Goal: Task Accomplishment & Management: Manage account settings

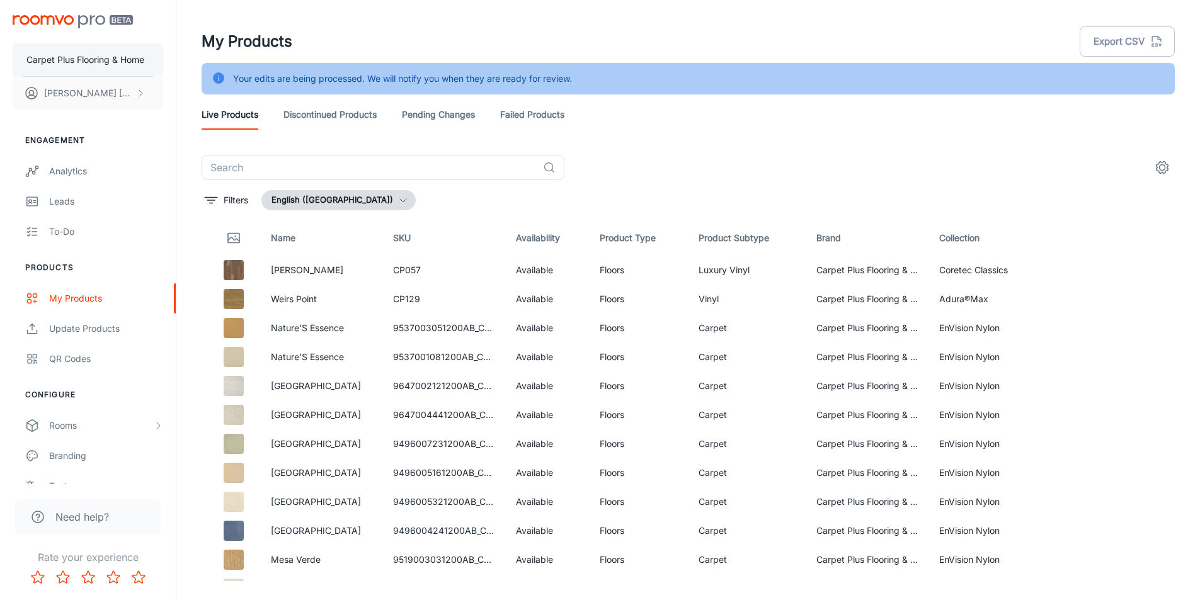
click at [67, 58] on p "Carpet Plus Flooring & Home" at bounding box center [85, 60] width 118 height 14
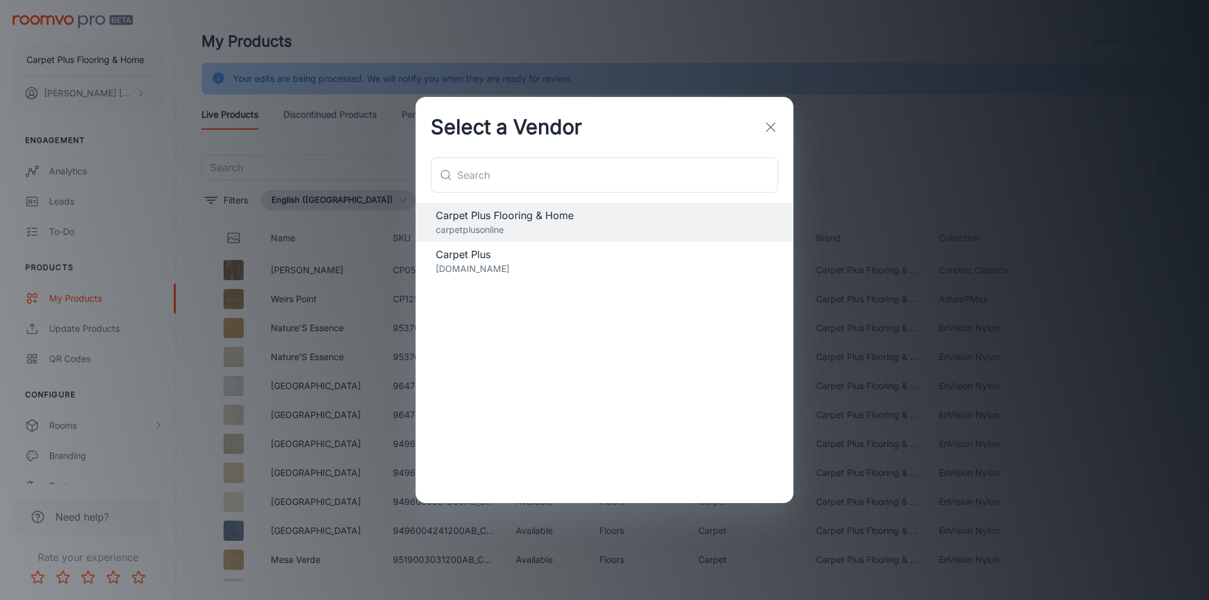
click at [69, 58] on div "Select a Vendor ​ ​ Carpet Plus Flooring & Home carpetplusonline Carpet Plus ca…" at bounding box center [604, 300] width 1209 height 600
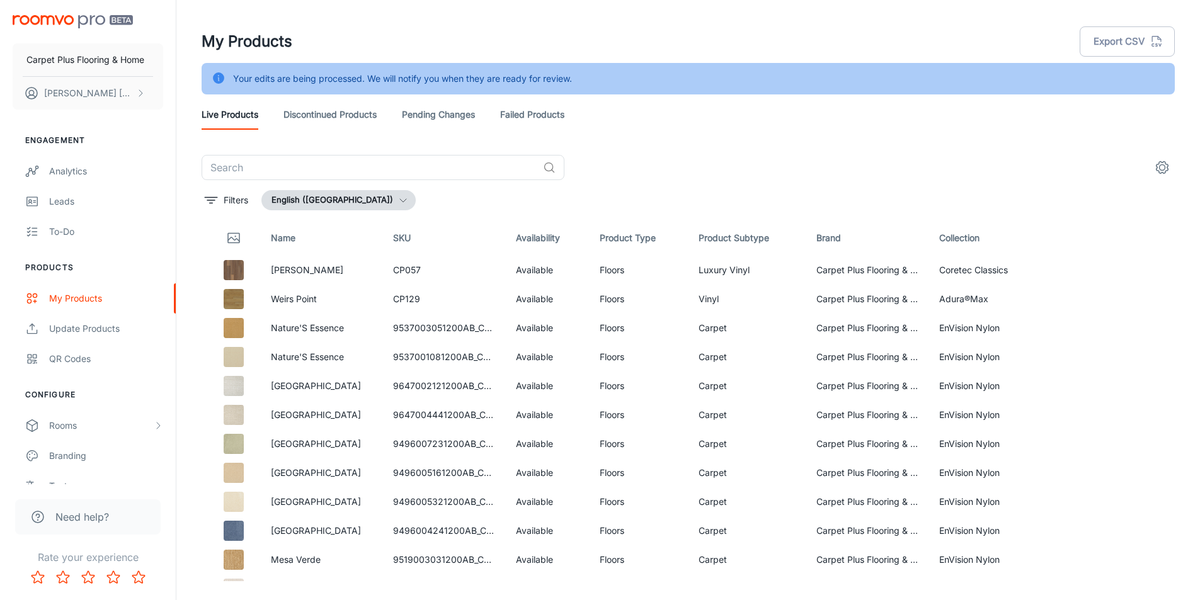
click at [558, 104] on link "Failed Products" at bounding box center [532, 115] width 64 height 30
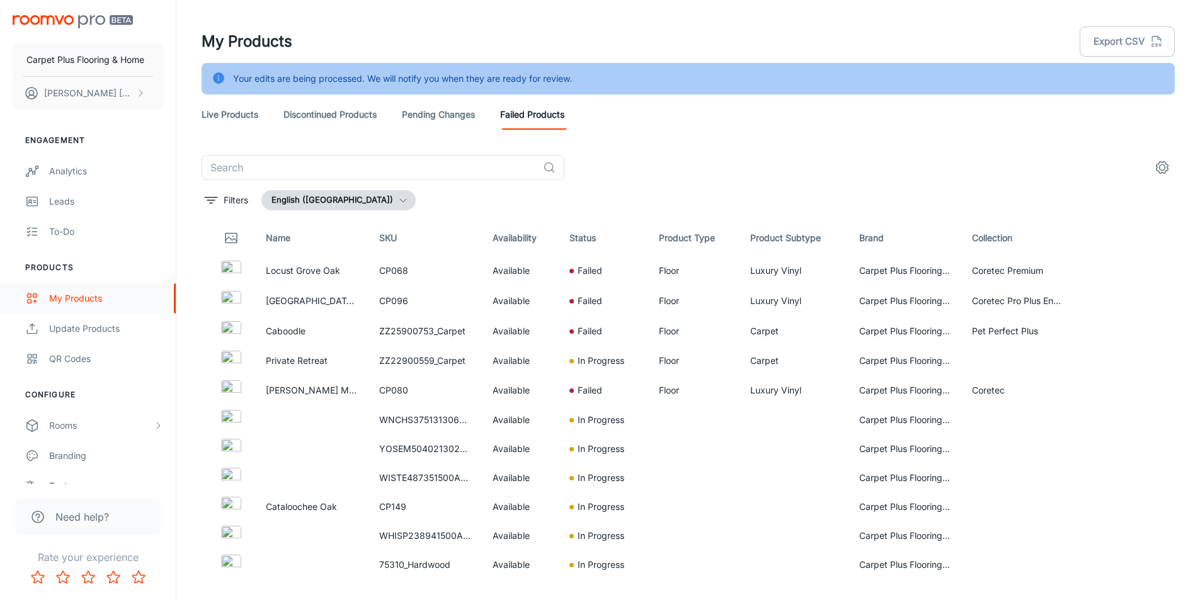
click at [63, 295] on div "My Products" at bounding box center [106, 299] width 114 height 14
click at [242, 110] on link "Live Products" at bounding box center [230, 115] width 57 height 30
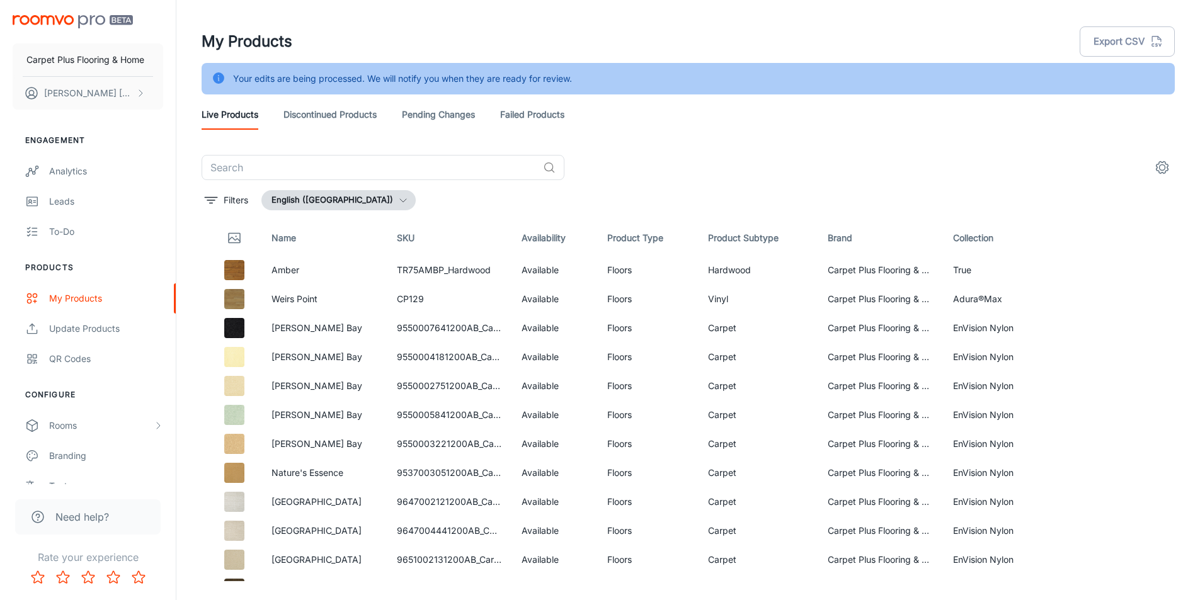
click at [510, 118] on link "Failed Products" at bounding box center [532, 115] width 64 height 30
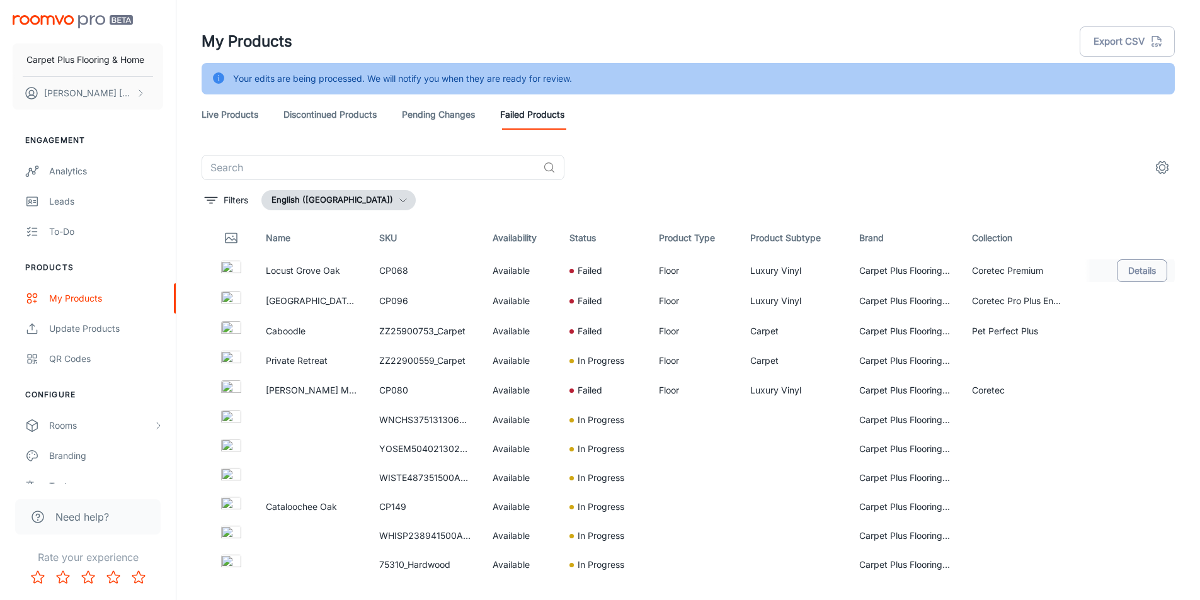
click at [1122, 273] on button "Details" at bounding box center [1142, 271] width 50 height 23
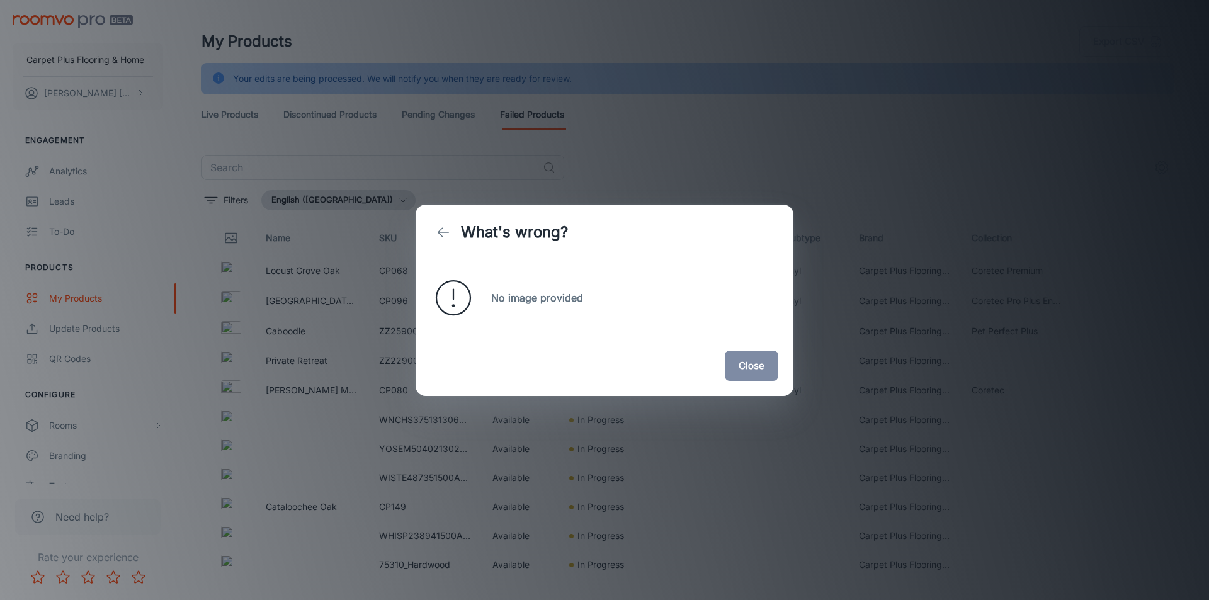
click at [746, 370] on button "Close" at bounding box center [752, 366] width 54 height 30
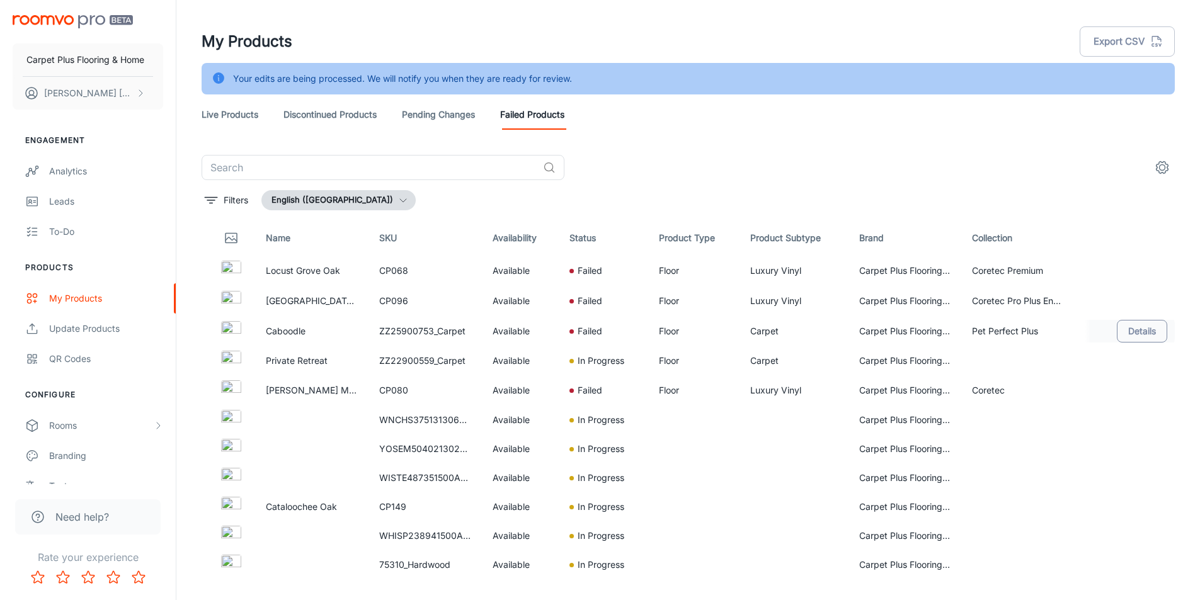
click at [1136, 327] on button "Details" at bounding box center [1142, 331] width 50 height 23
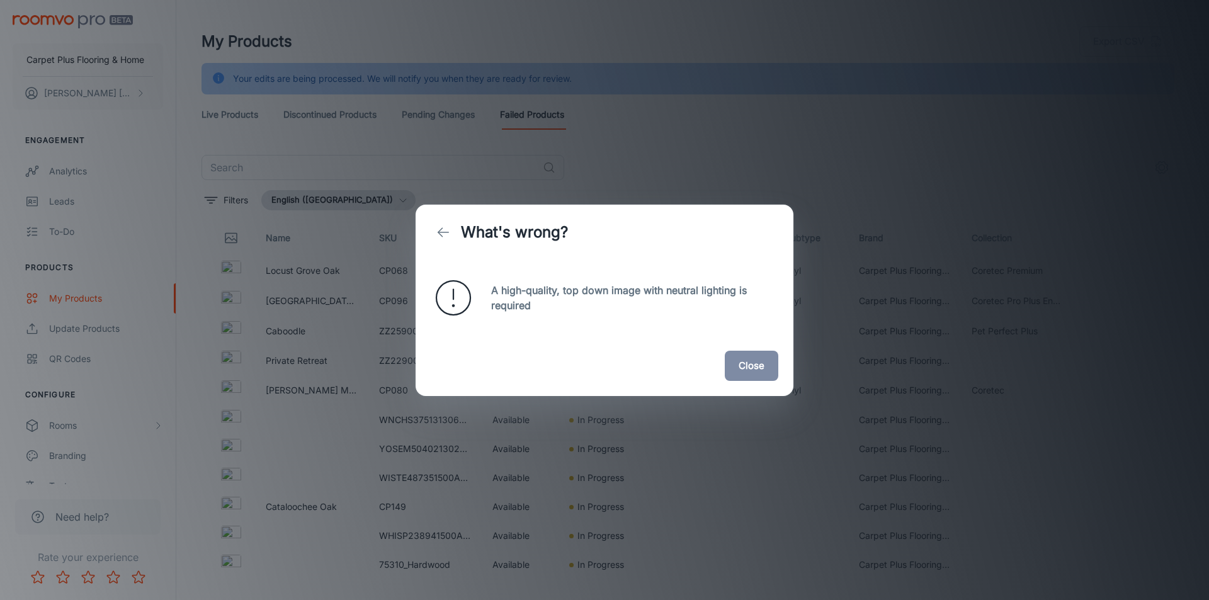
click at [1117, 373] on div "What's wrong? A high-quality, top down image with neutral lighting is required …" at bounding box center [604, 300] width 1209 height 600
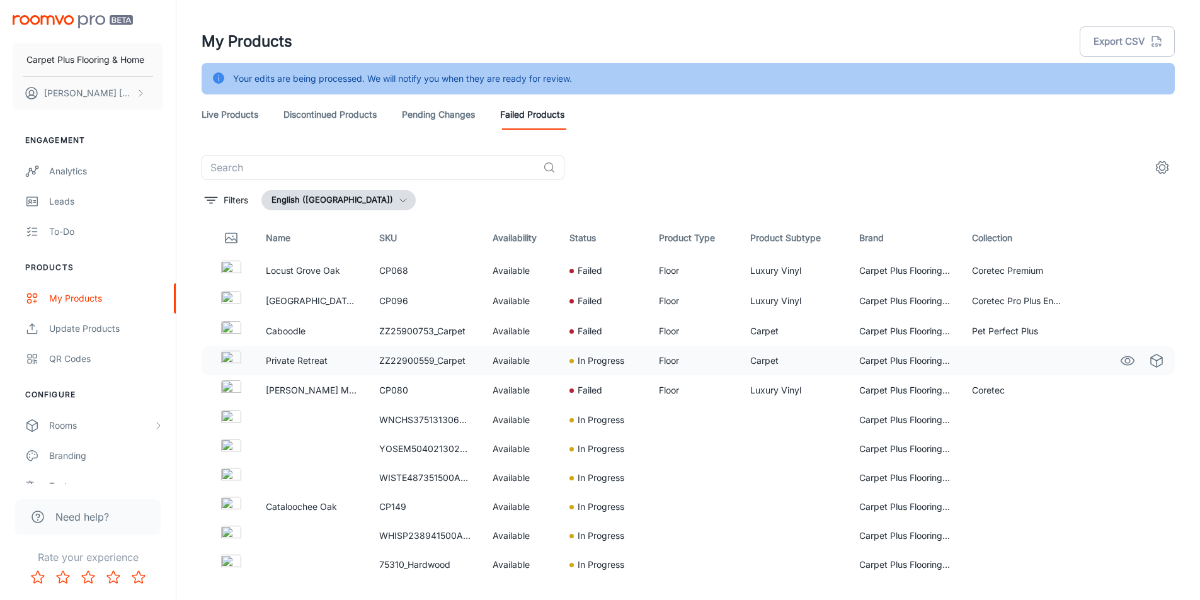
click at [1102, 355] on div at bounding box center [1133, 360] width 97 height 21
click at [1147, 303] on button "Details" at bounding box center [1142, 301] width 50 height 23
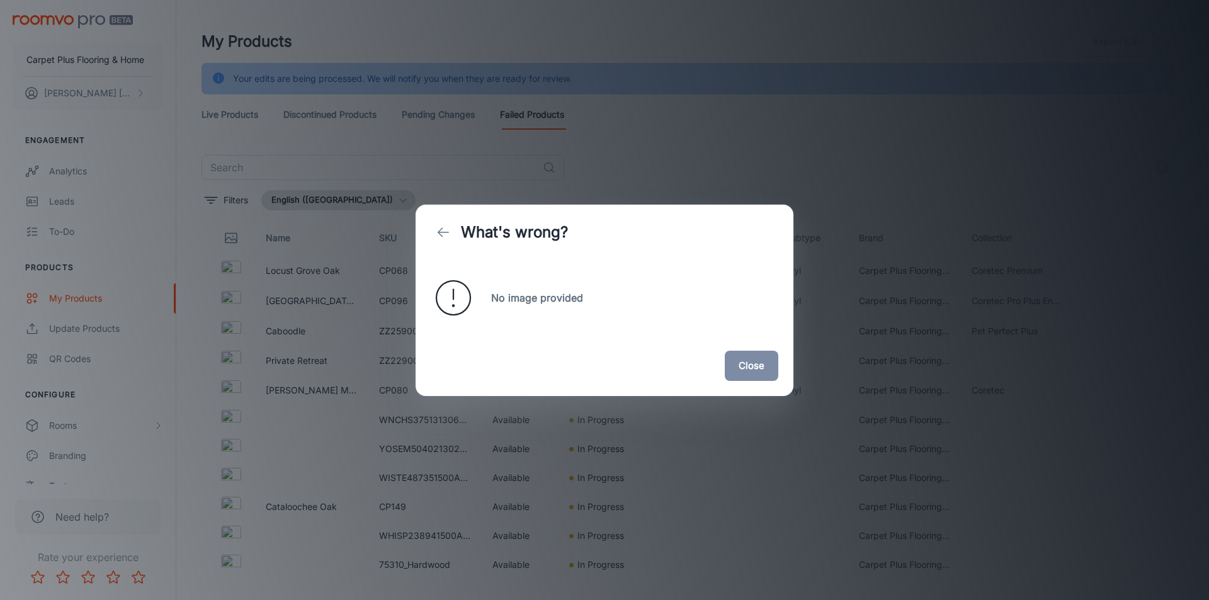
click at [1019, 388] on div "What's wrong? No image provided Close" at bounding box center [604, 300] width 1209 height 600
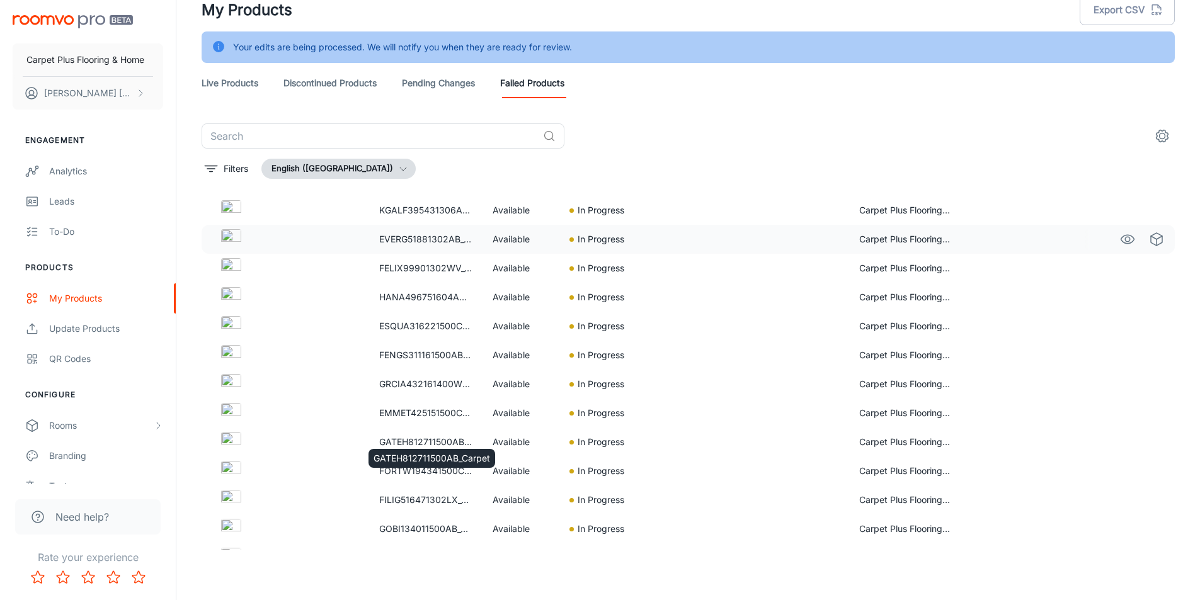
scroll to position [4164, 0]
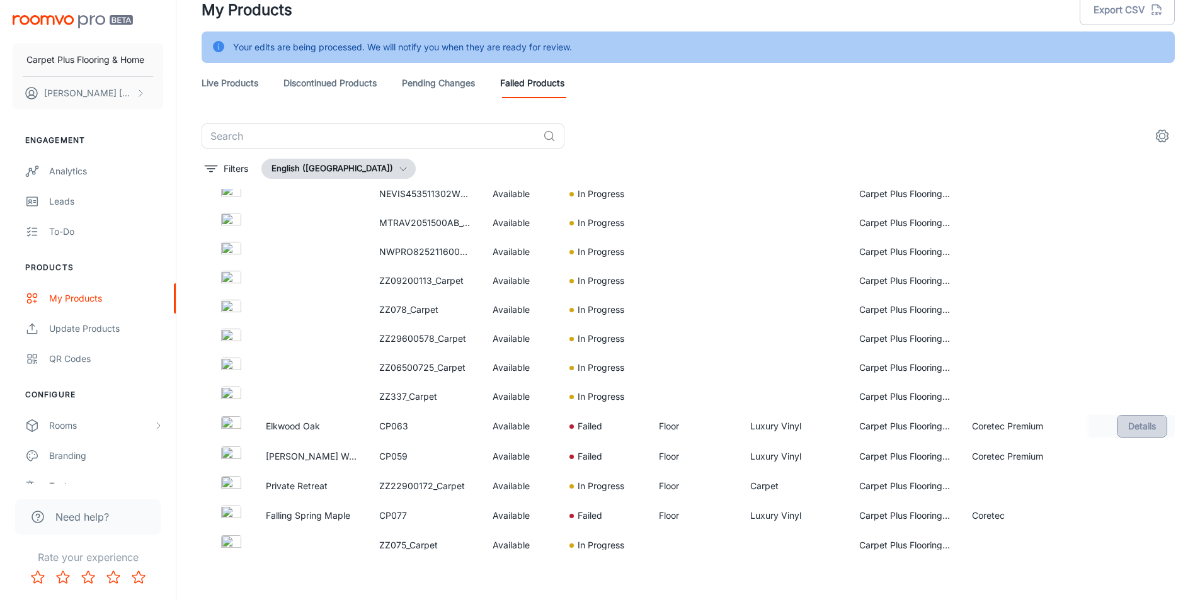
click at [1133, 432] on button "Details" at bounding box center [1142, 426] width 50 height 23
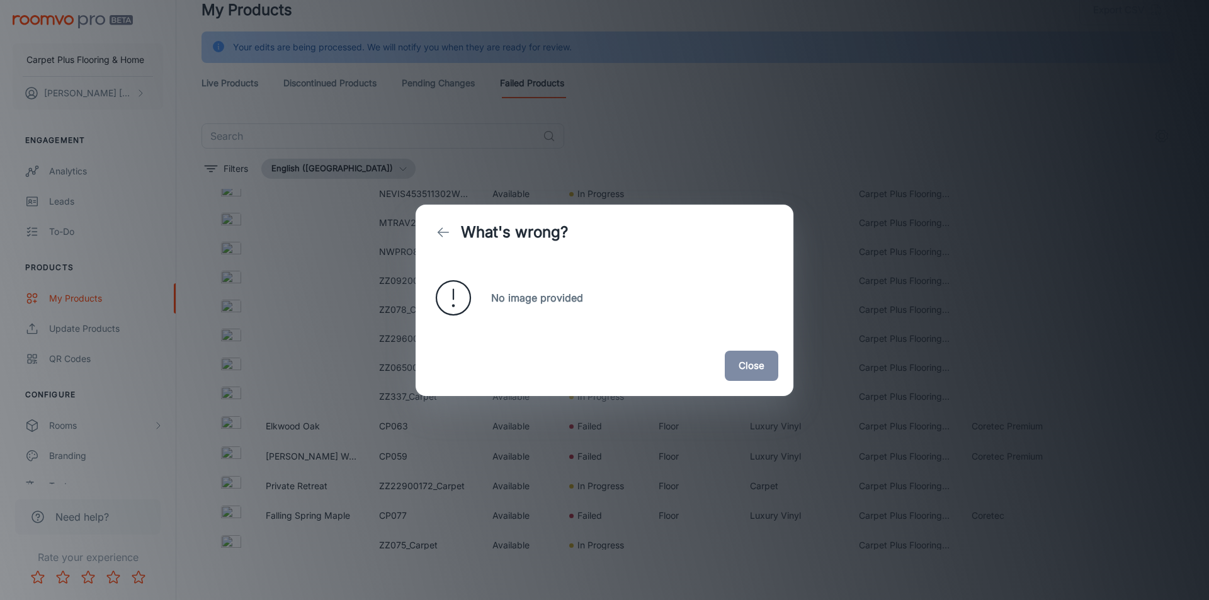
click at [1086, 465] on div "What's wrong? No image provided Close" at bounding box center [604, 300] width 1209 height 600
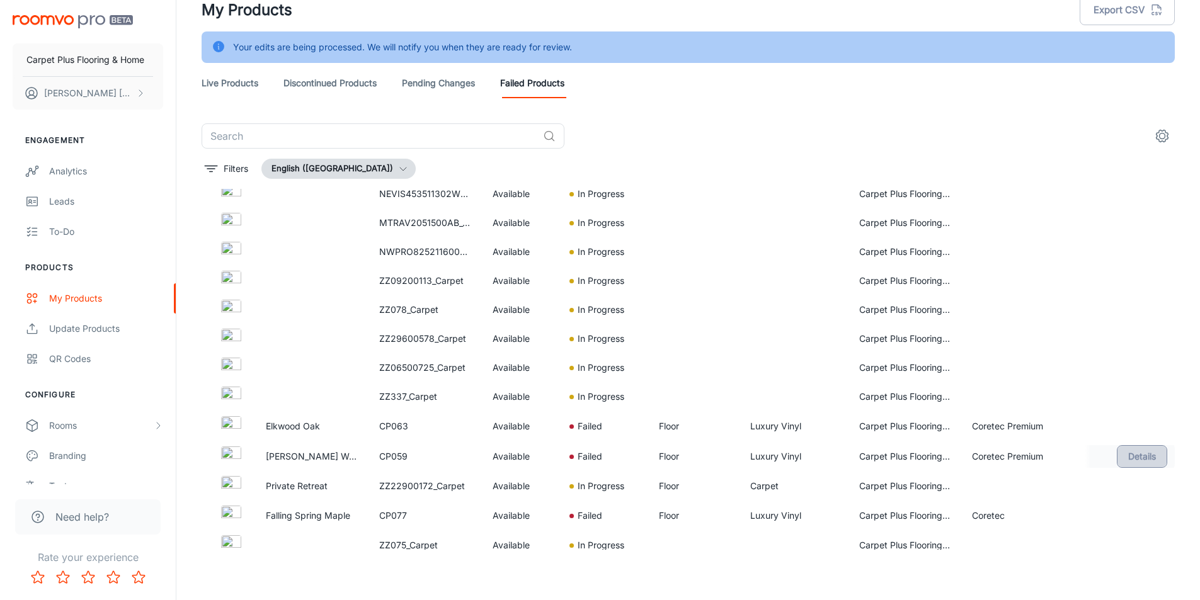
click at [1126, 455] on button "Details" at bounding box center [1142, 456] width 50 height 23
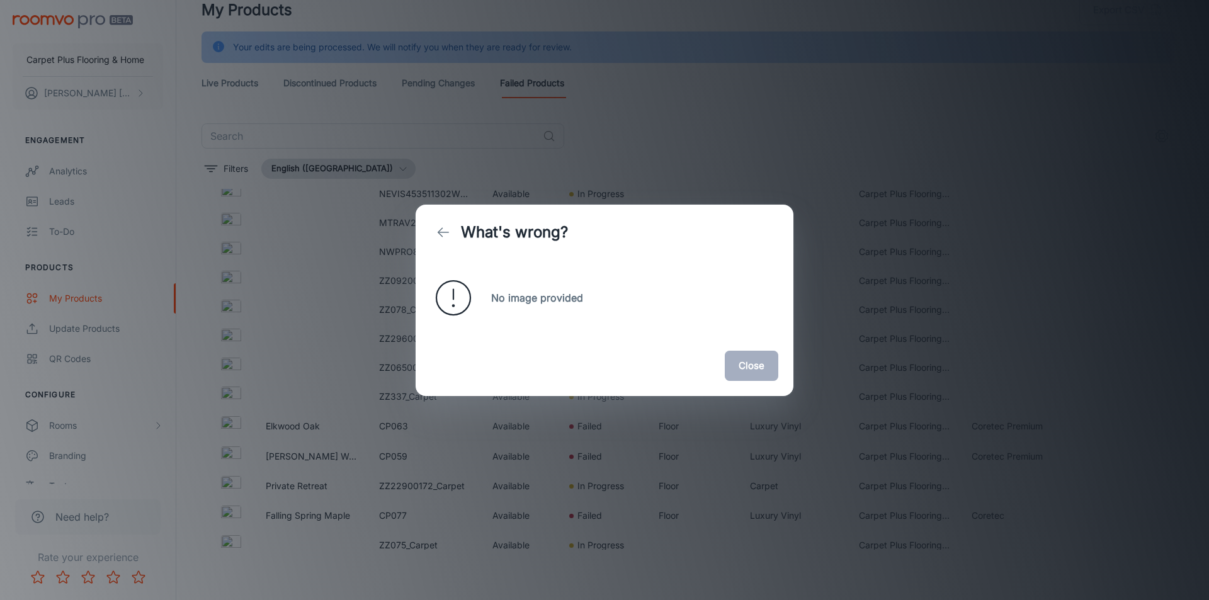
click at [750, 372] on button "Close" at bounding box center [752, 366] width 54 height 30
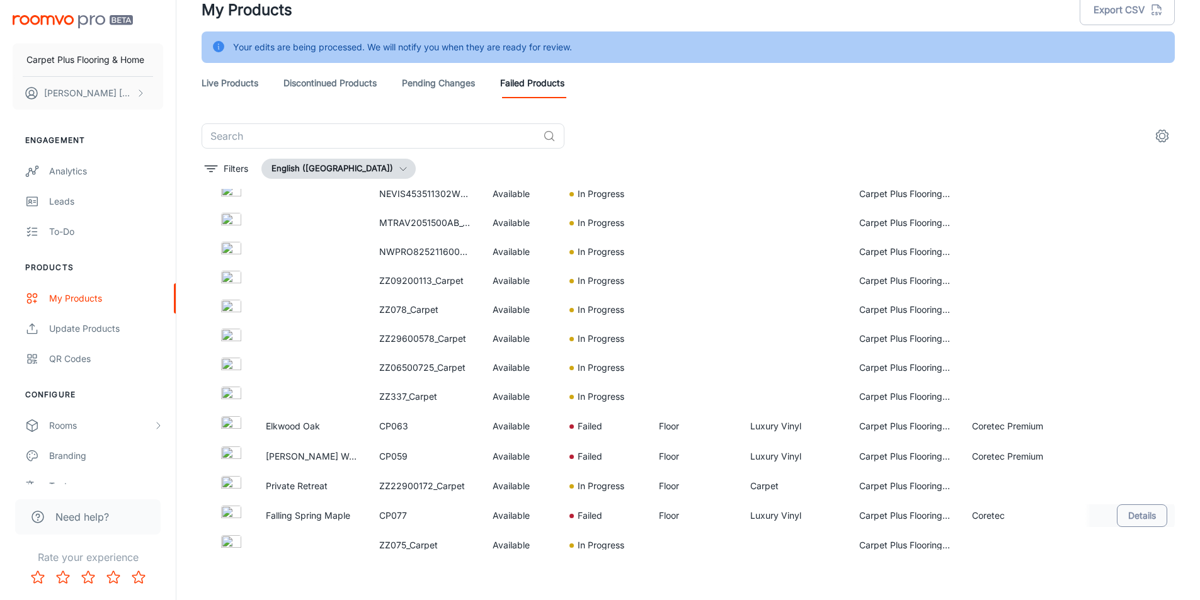
click at [1131, 518] on button "Details" at bounding box center [1142, 516] width 50 height 23
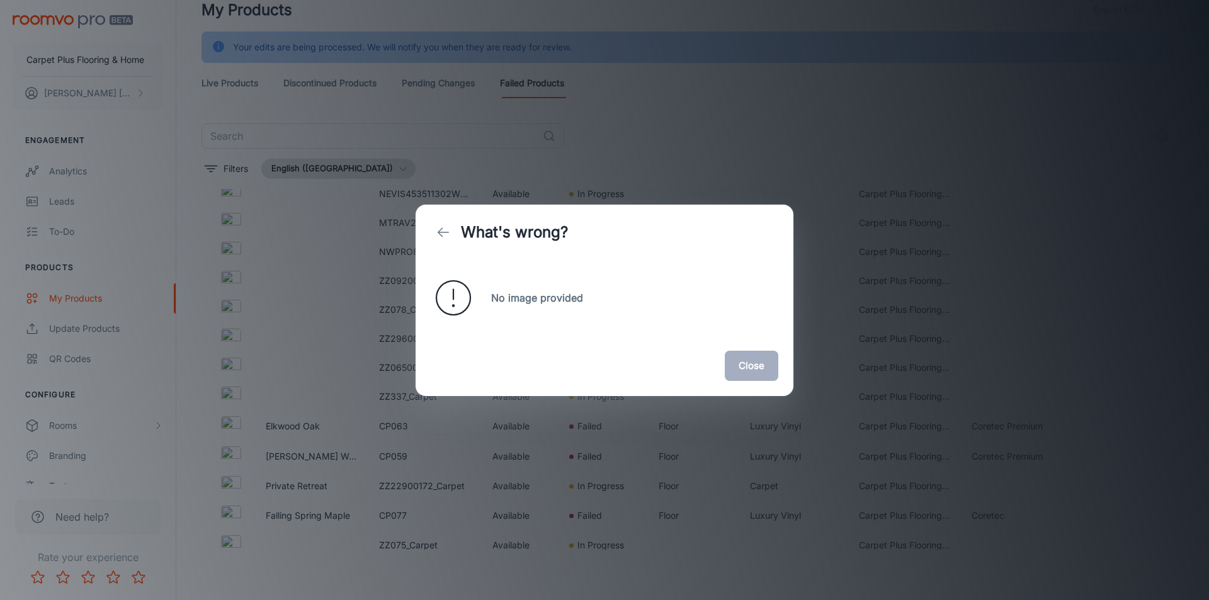
click at [753, 372] on button "Close" at bounding box center [752, 366] width 54 height 30
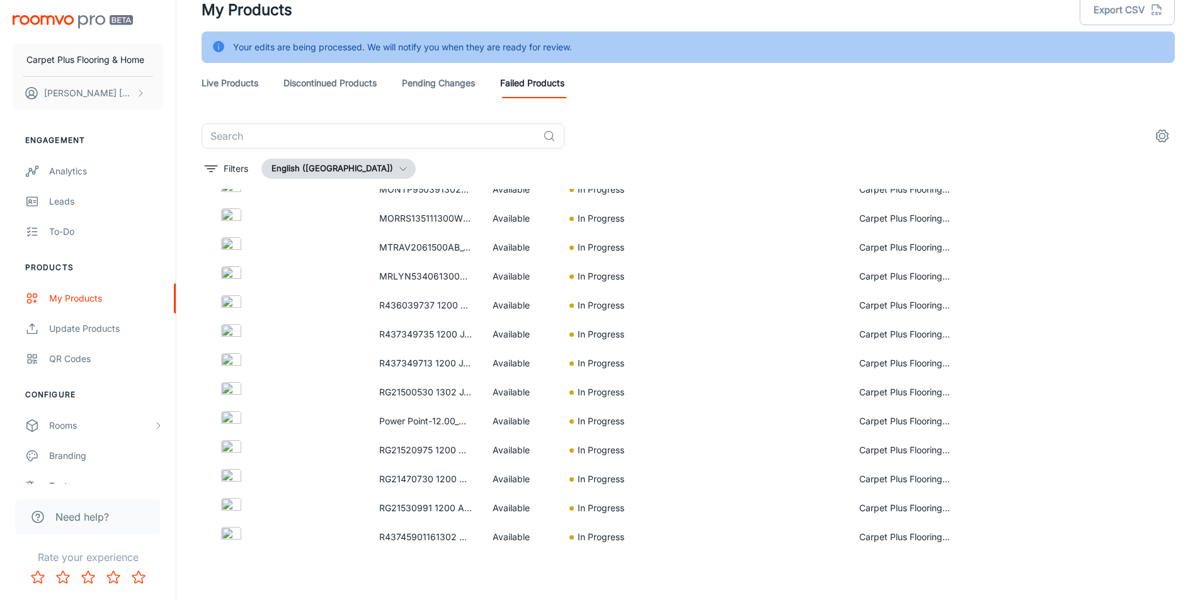
scroll to position [7100, 0]
click at [884, 335] on div "Carpet Plus Flooring & Home" at bounding box center [908, 348] width 130 height 29
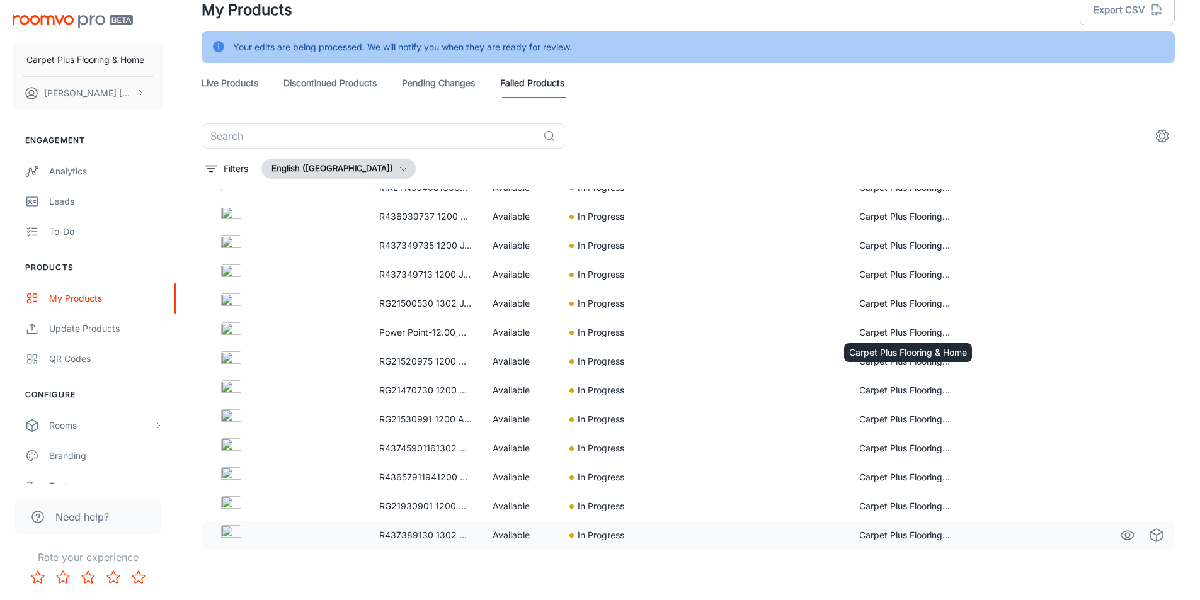
click at [419, 334] on td "Power Point-12.00_Wheat Straw_" at bounding box center [425, 332] width 113 height 29
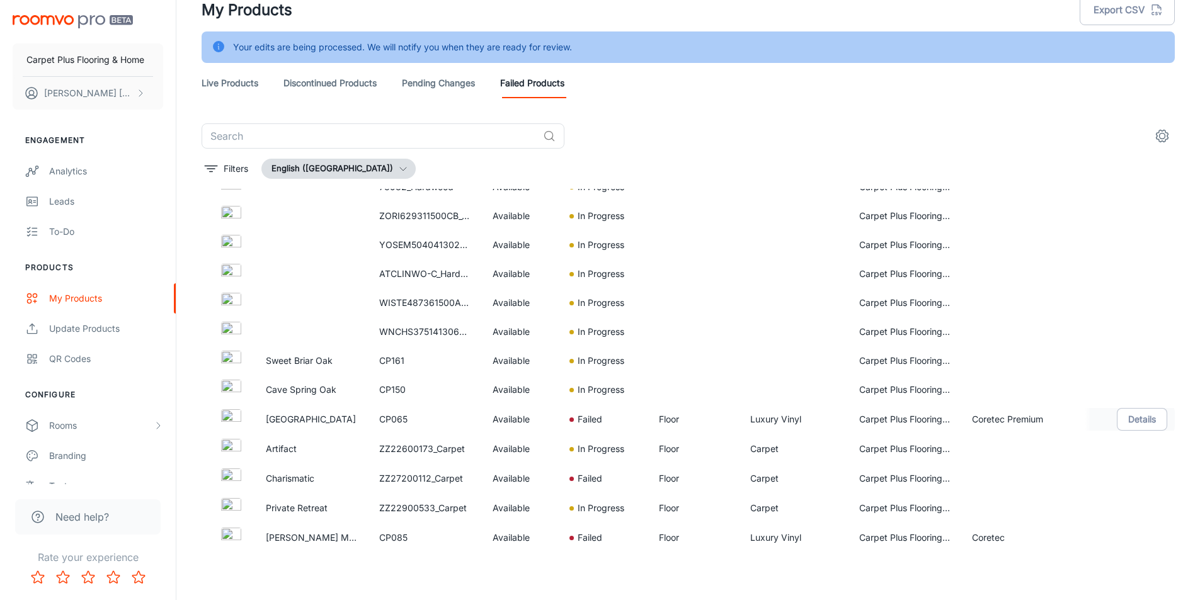
scroll to position [8958, 0]
click at [1117, 418] on button "Details" at bounding box center [1142, 416] width 50 height 23
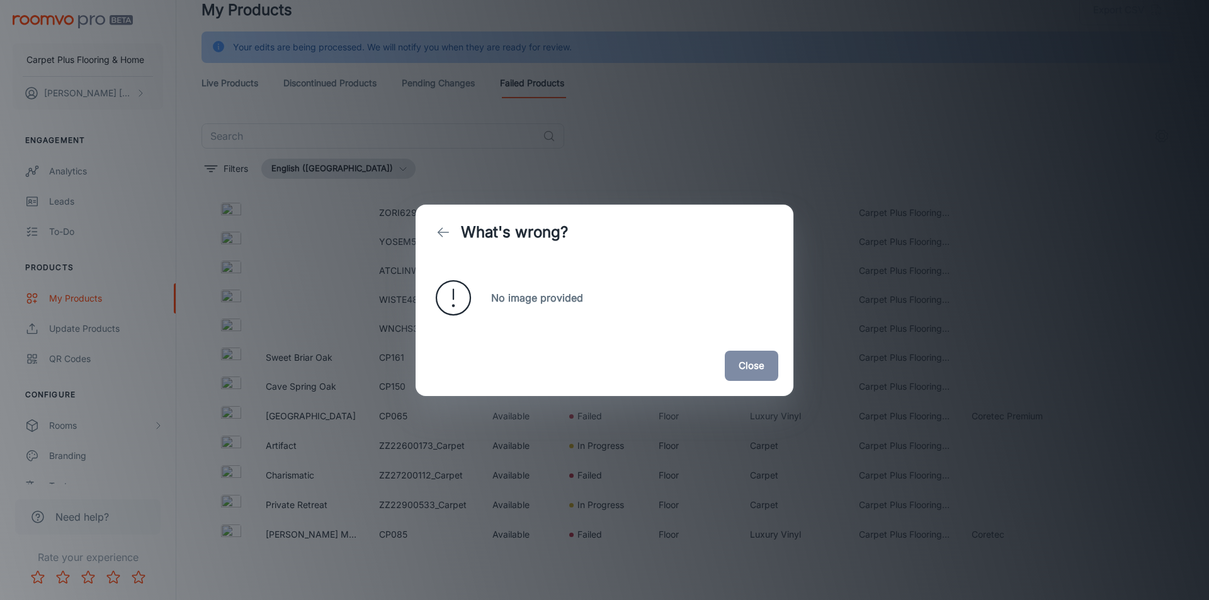
click at [1005, 424] on div "What's wrong? No image provided Close" at bounding box center [604, 300] width 1209 height 600
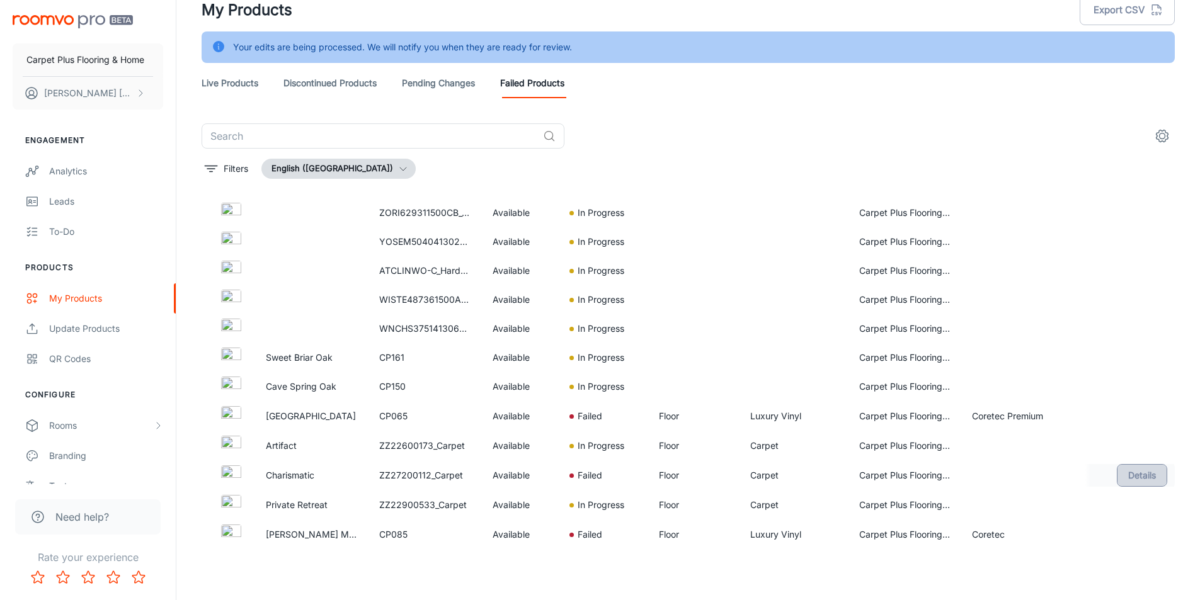
click at [1127, 473] on button "Details" at bounding box center [1142, 475] width 50 height 23
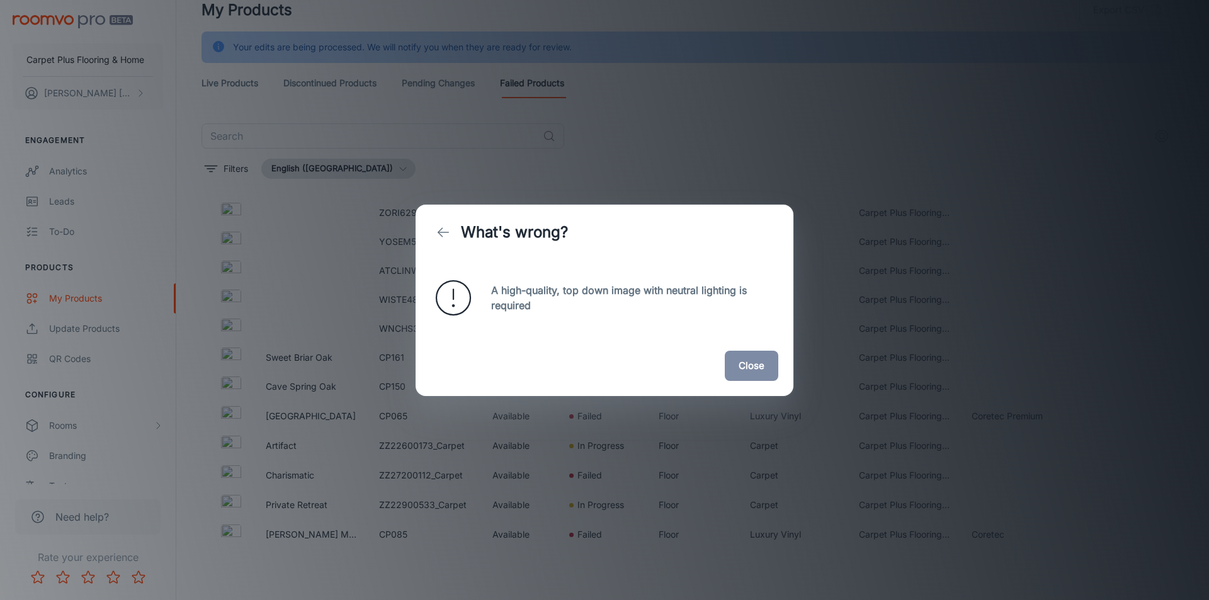
click at [746, 368] on button "Close" at bounding box center [752, 366] width 54 height 30
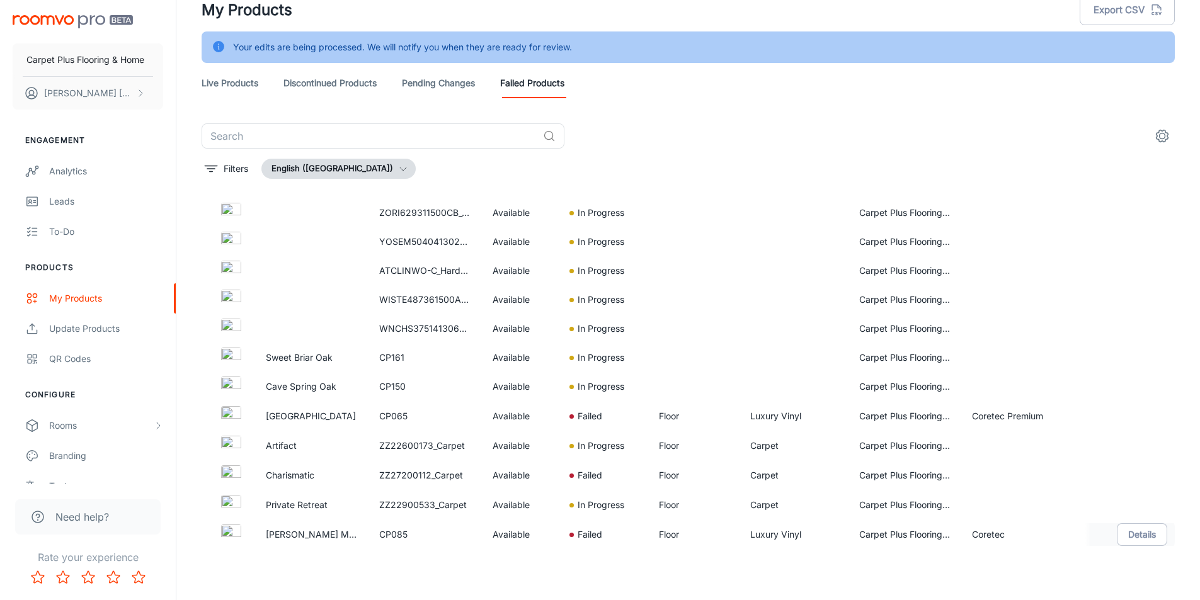
scroll to position [9084, 0]
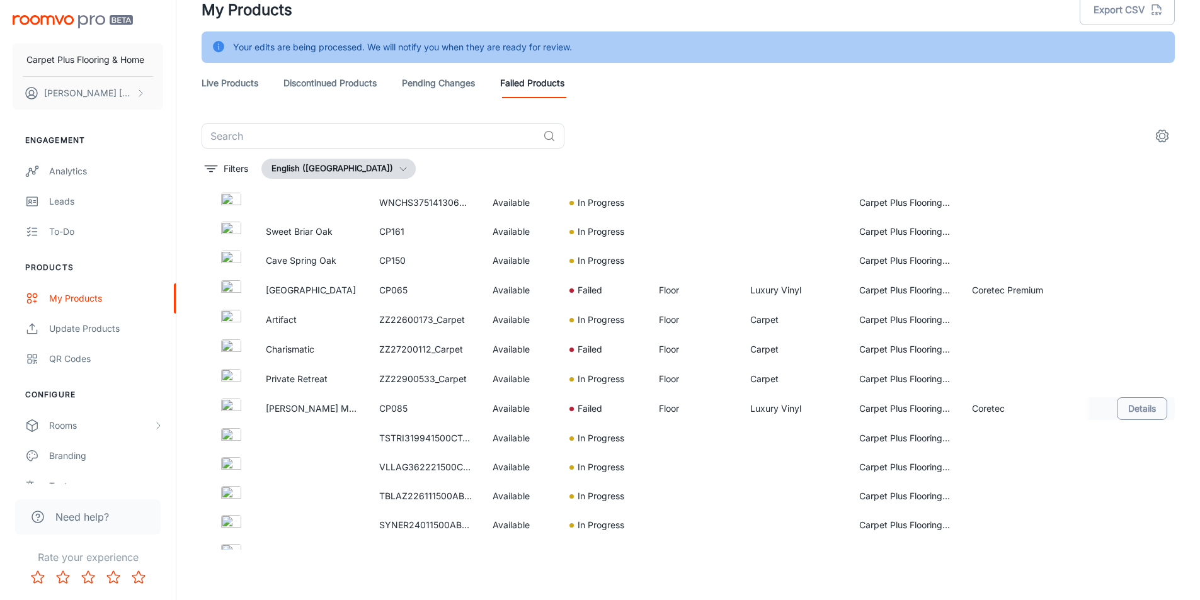
click at [1134, 412] on button "Details" at bounding box center [1142, 408] width 50 height 23
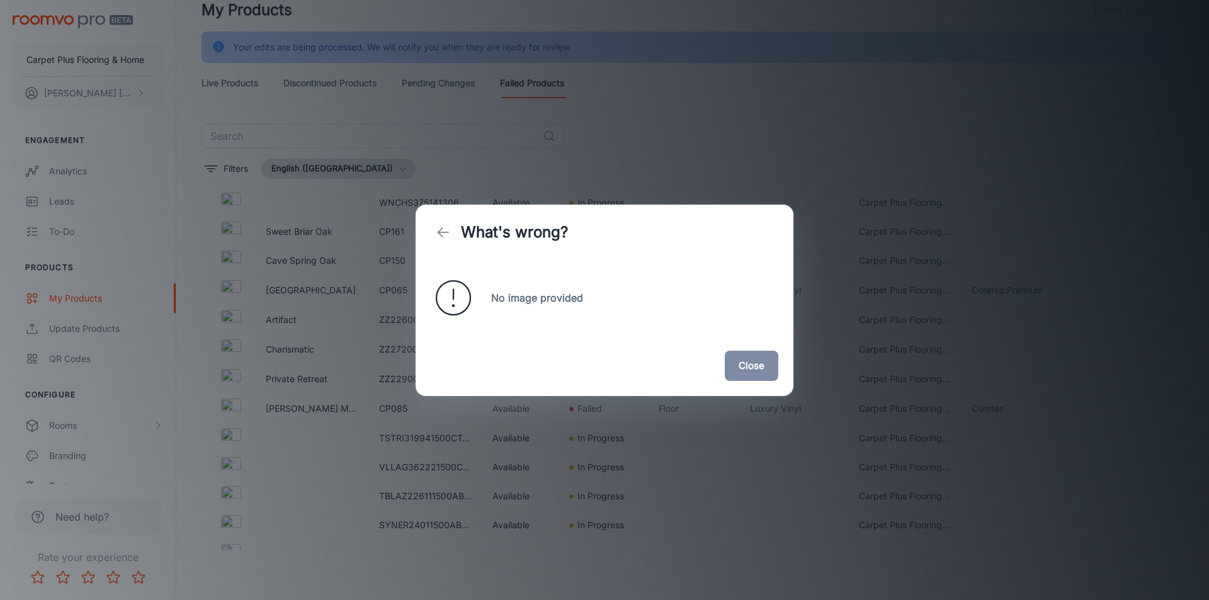
click at [767, 365] on button "Close" at bounding box center [752, 366] width 54 height 30
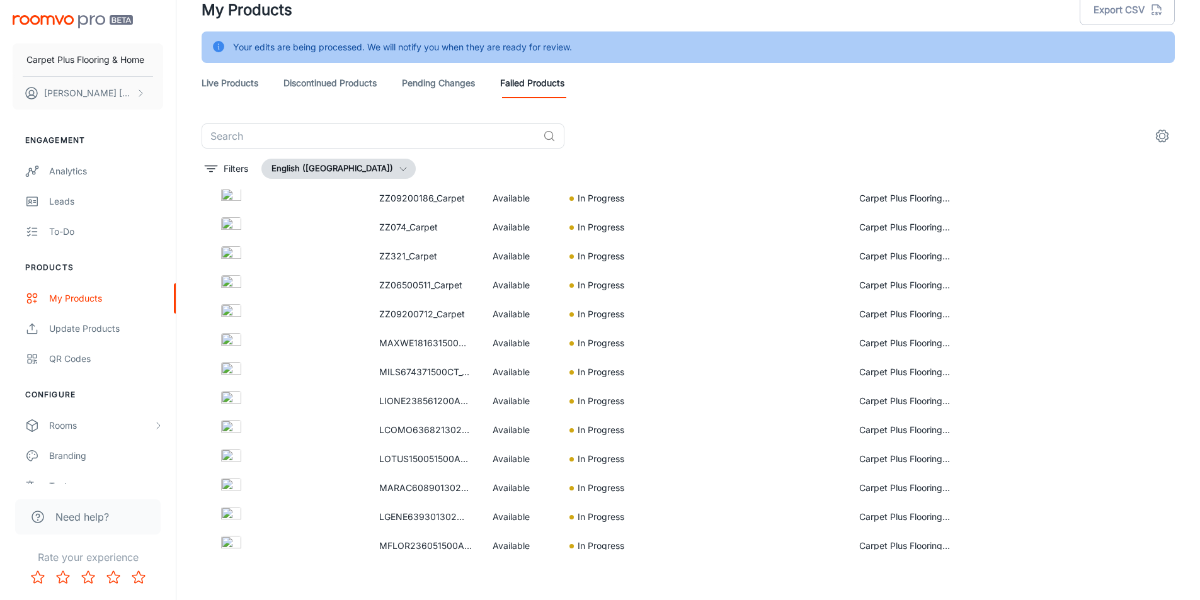
scroll to position [10095, 0]
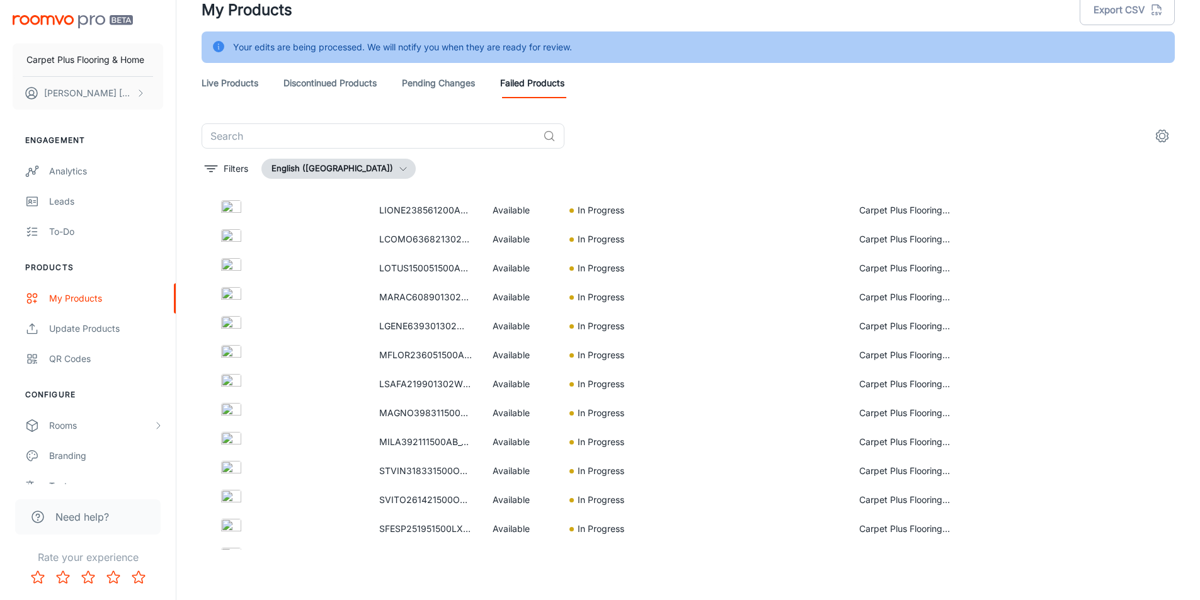
click at [423, 74] on link "Pending Changes" at bounding box center [438, 83] width 73 height 30
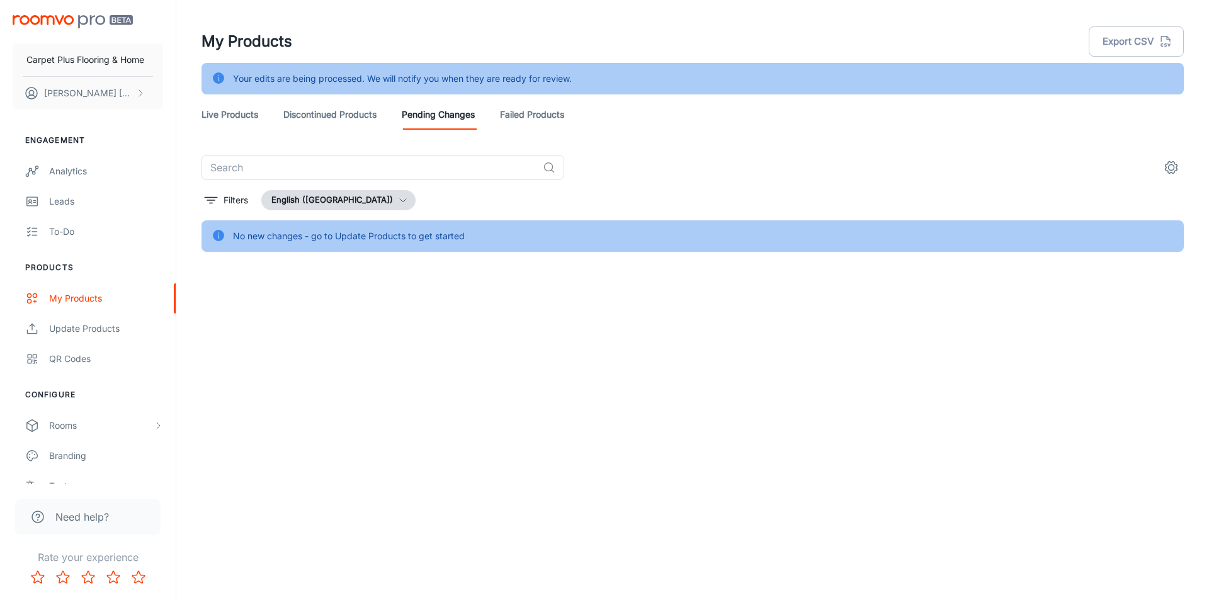
click at [225, 119] on link "Live Products" at bounding box center [230, 115] width 57 height 30
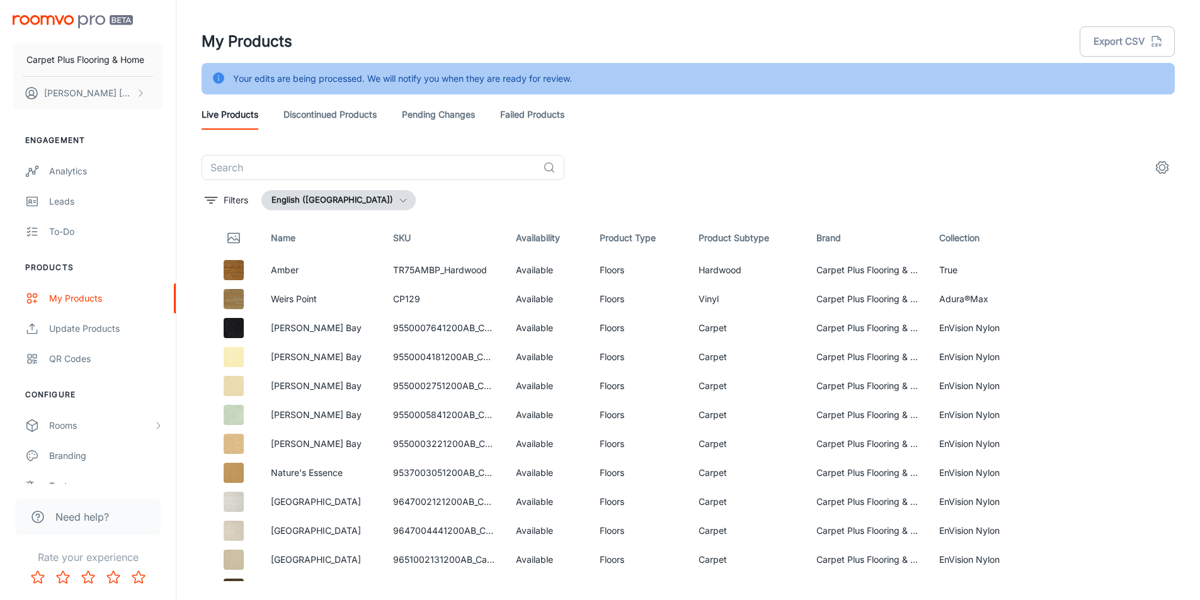
click at [522, 104] on link "Failed Products" at bounding box center [532, 115] width 64 height 30
